Goal: Find contact information: Find contact information

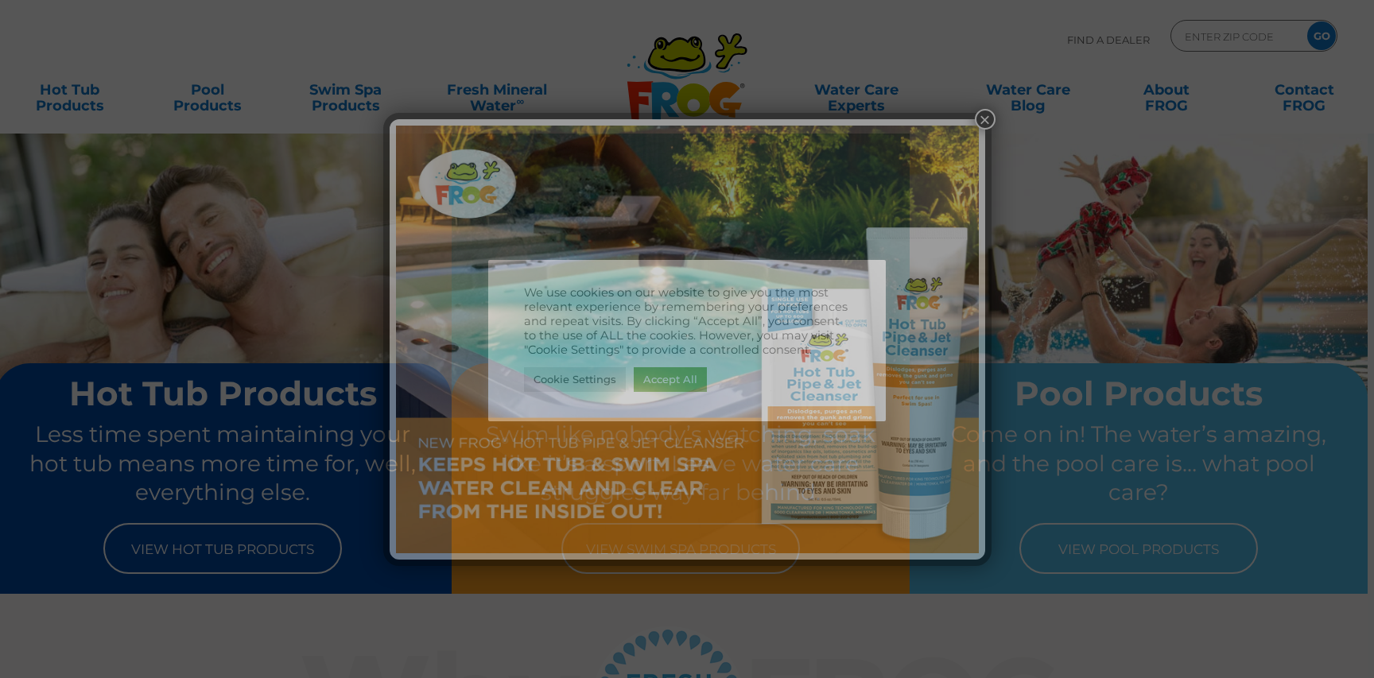
click at [557, 149] on img at bounding box center [687, 340] width 583 height 428
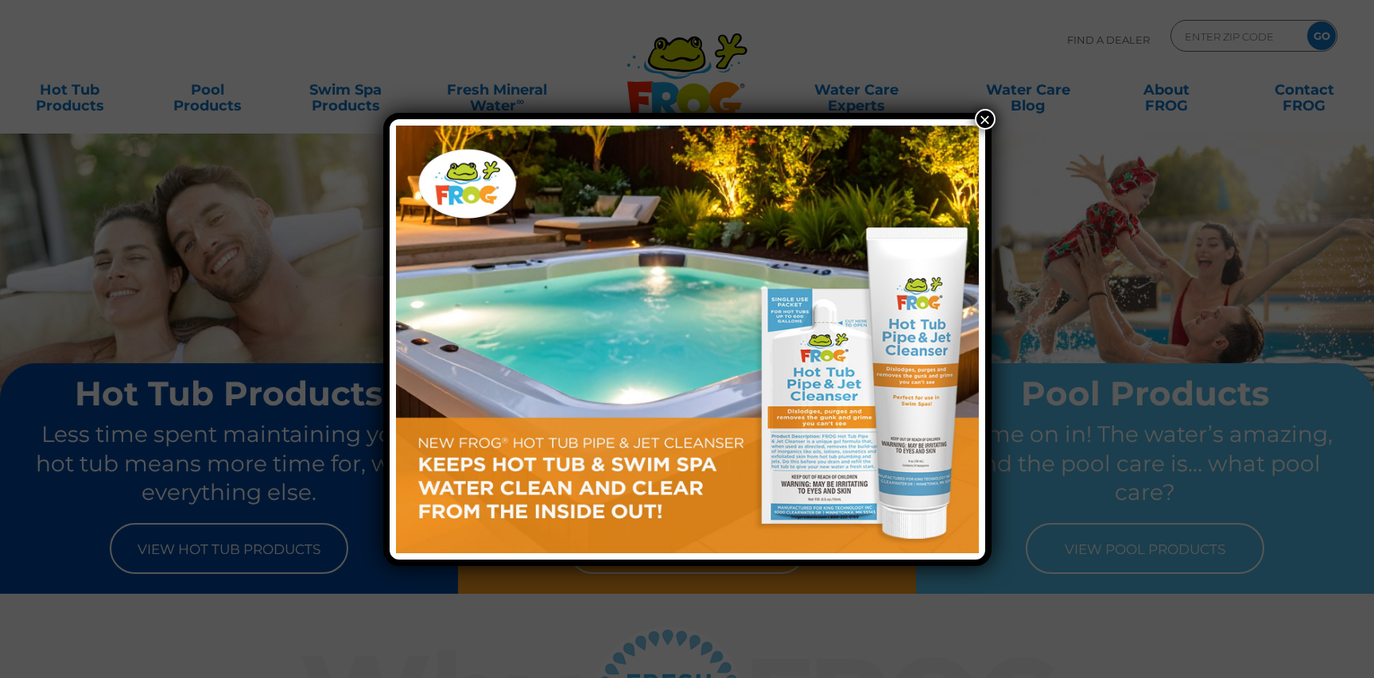
click at [984, 127] on button "×" at bounding box center [985, 119] width 21 height 21
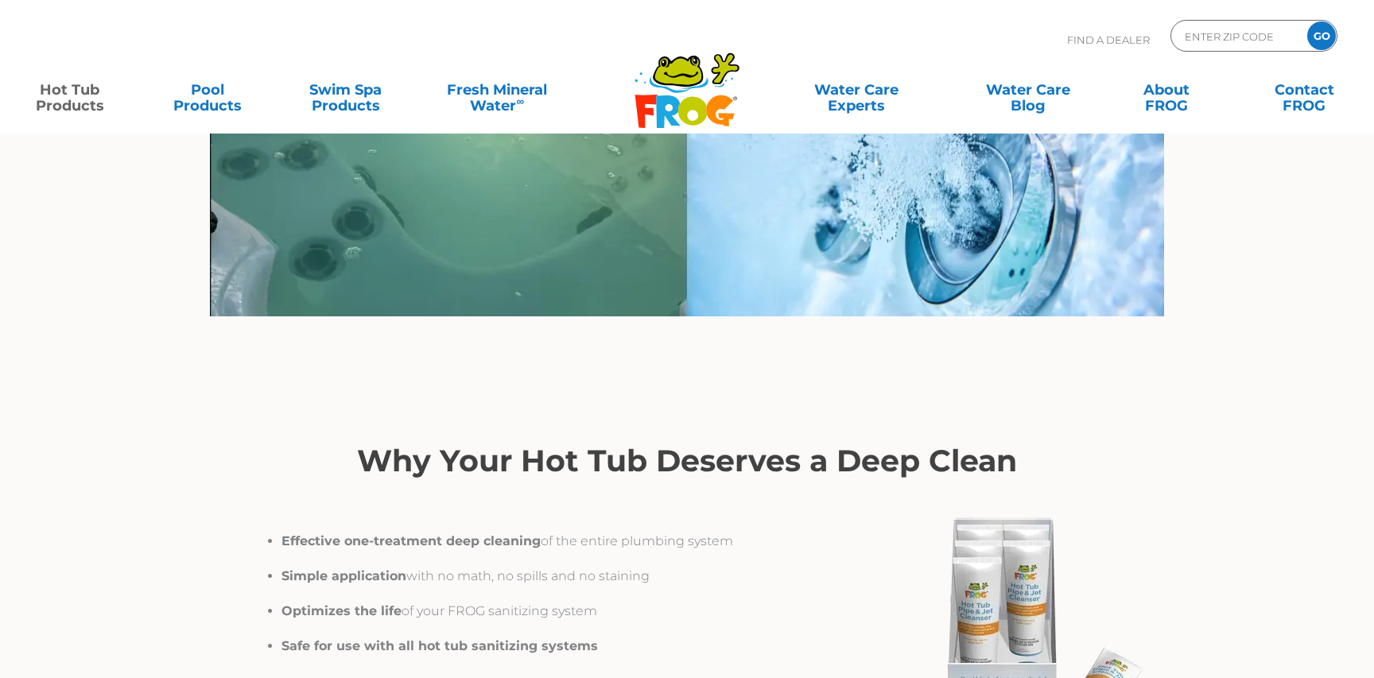
scroll to position [1930, 0]
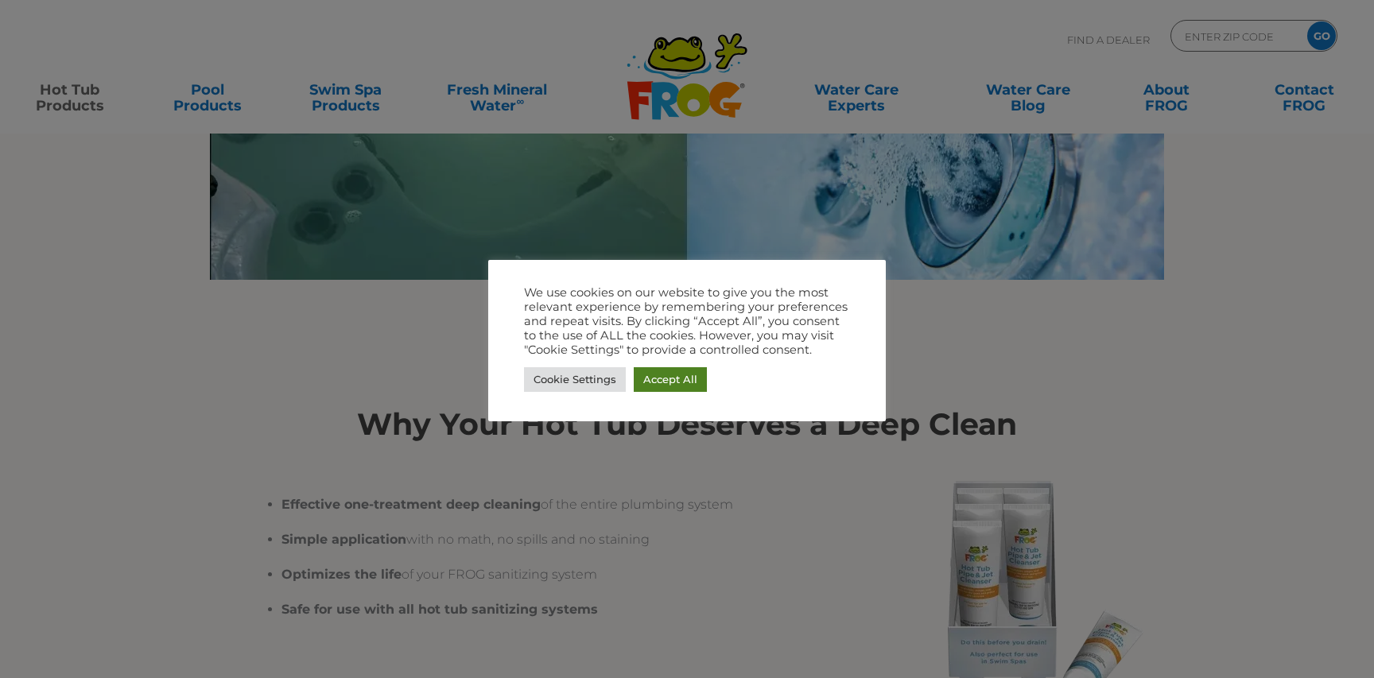
click at [678, 384] on link "Accept All" at bounding box center [670, 379] width 73 height 25
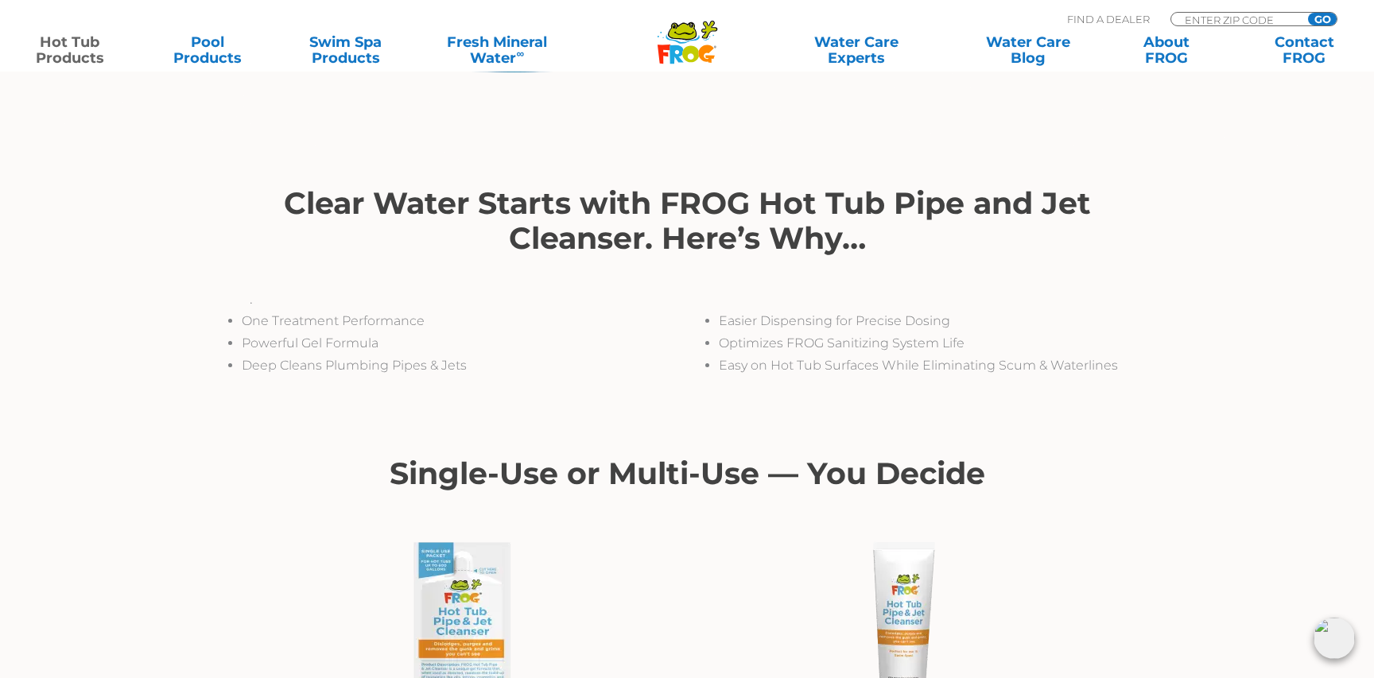
scroll to position [0, 0]
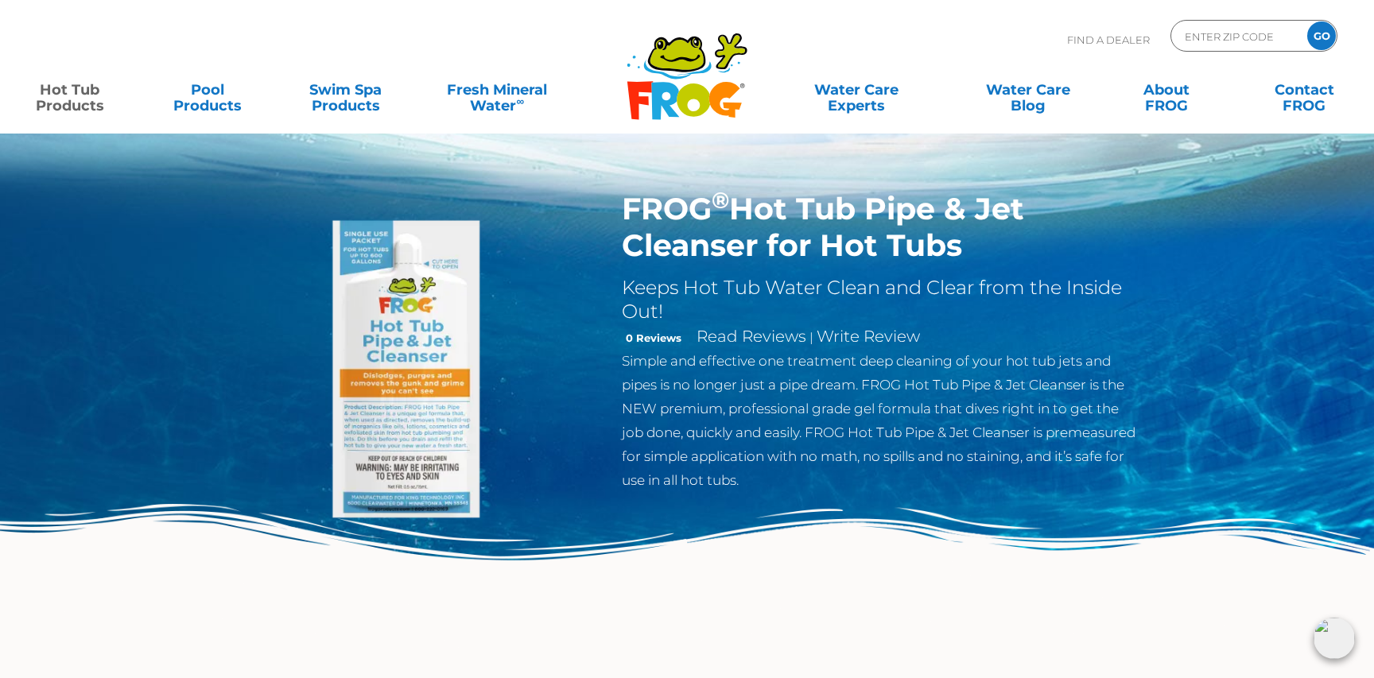
click at [1311, 68] on div "Find A Dealer ENTER ZIP CODE GO" at bounding box center [687, 47] width 1342 height 54
click at [1306, 94] on link "Contact FROG" at bounding box center [1304, 90] width 107 height 32
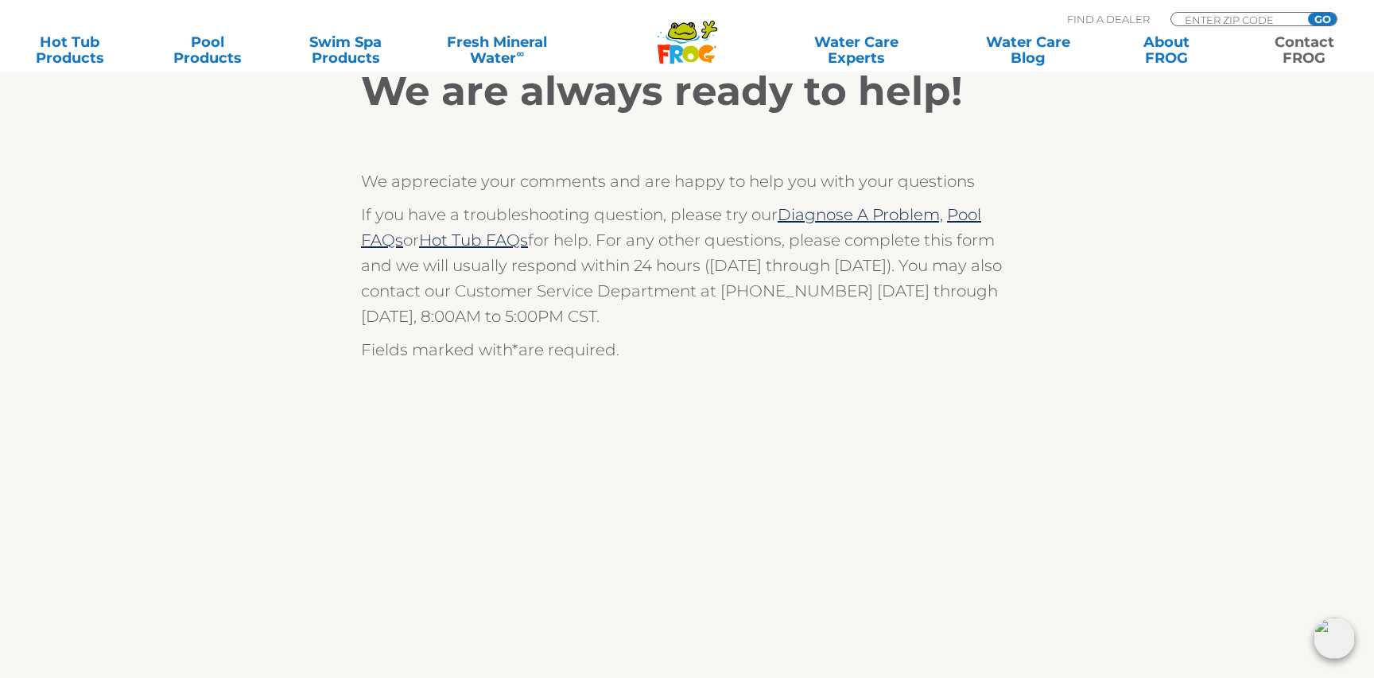
scroll to position [196, 0]
